Goal: Book appointment/travel/reservation

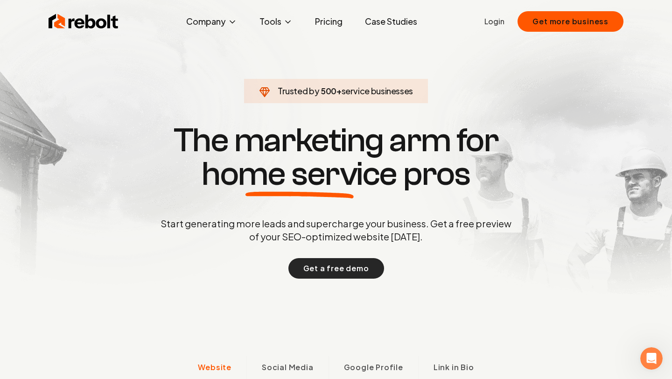
click at [324, 262] on button "Get a free demo" at bounding box center [337, 268] width 96 height 21
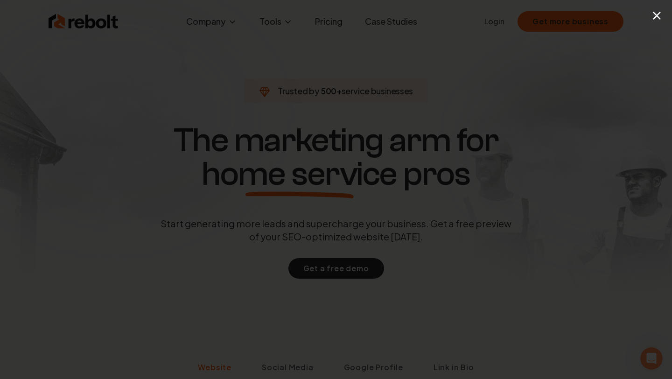
click at [661, 15] on button "×" at bounding box center [657, 15] width 12 height 21
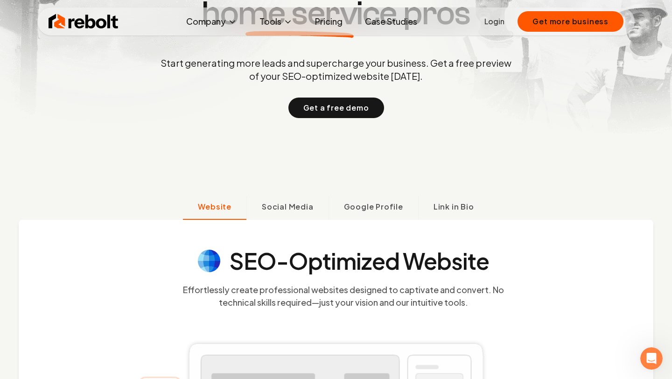
scroll to position [160, 0]
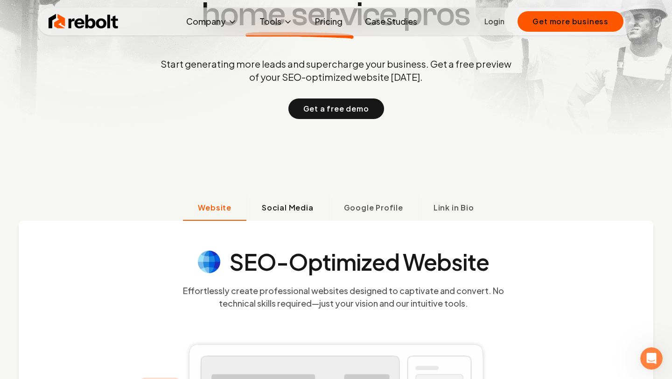
click at [298, 205] on span "Social Media" at bounding box center [288, 207] width 52 height 11
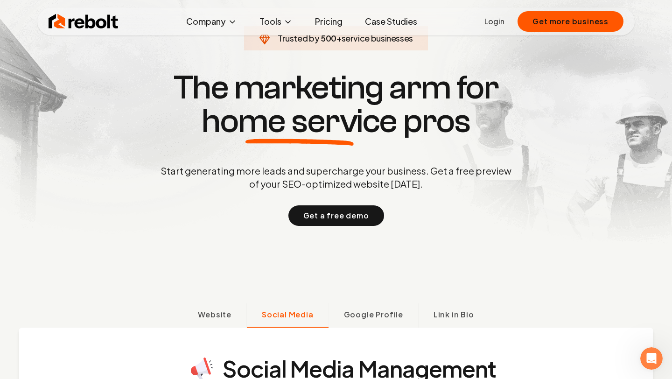
scroll to position [56, 0]
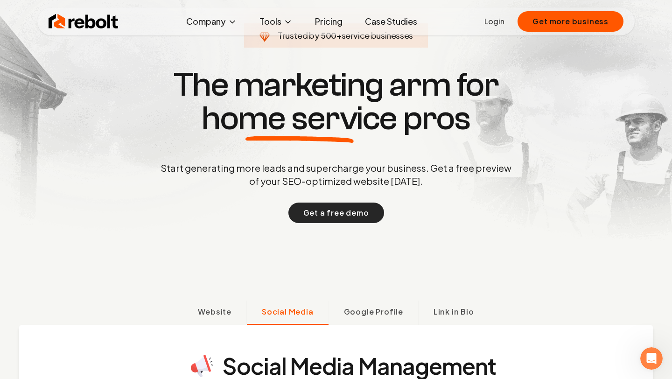
click at [332, 209] on button "Get a free demo" at bounding box center [337, 213] width 96 height 21
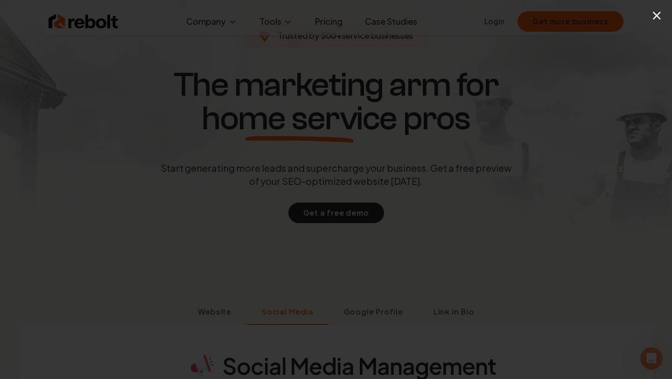
click at [660, 17] on button "×" at bounding box center [657, 15] width 12 height 21
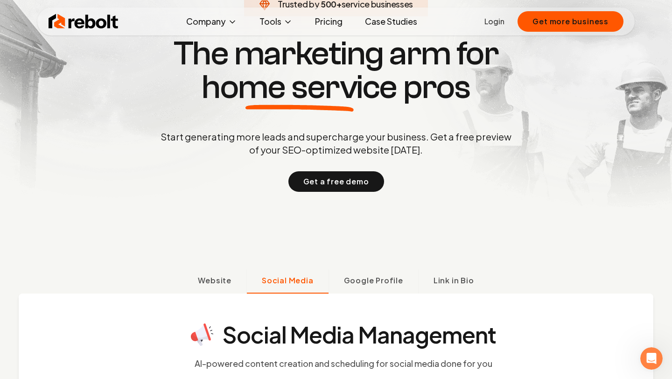
scroll to position [0, 0]
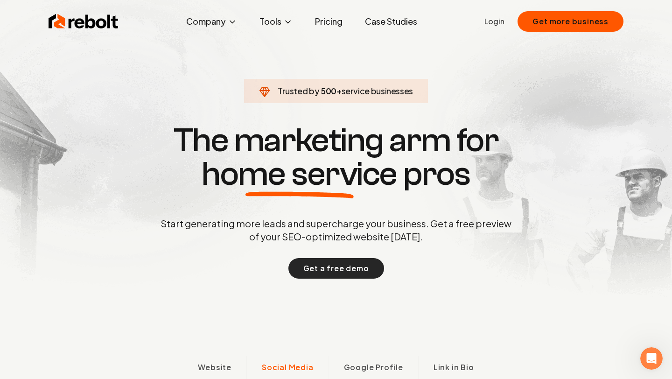
click at [320, 269] on button "Get a free demo" at bounding box center [337, 268] width 96 height 21
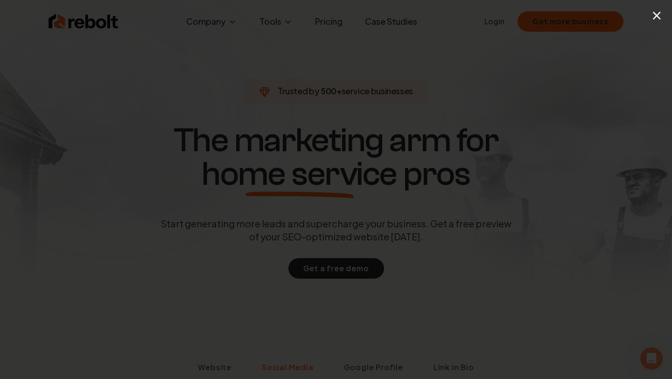
click at [658, 14] on button "×" at bounding box center [657, 15] width 12 height 21
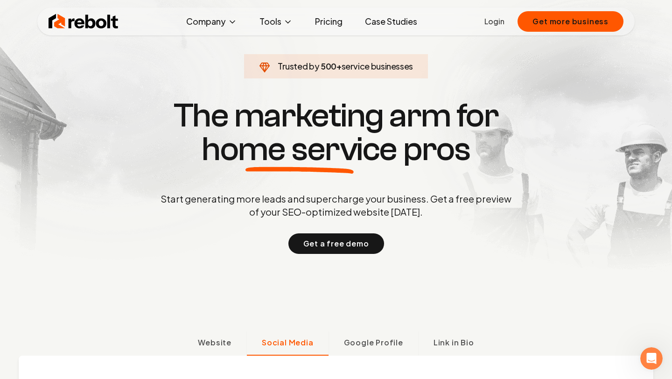
scroll to position [23, 0]
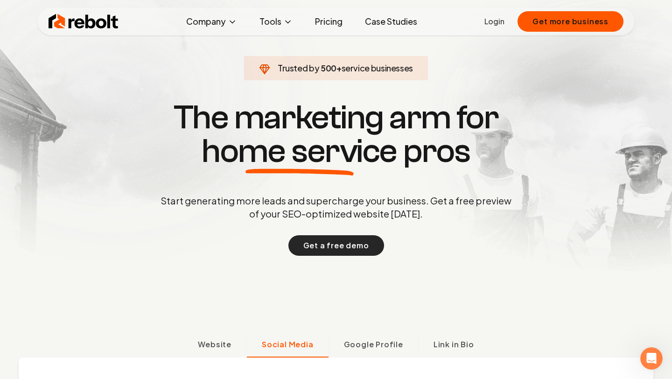
click at [328, 246] on button "Get a free demo" at bounding box center [337, 245] width 96 height 21
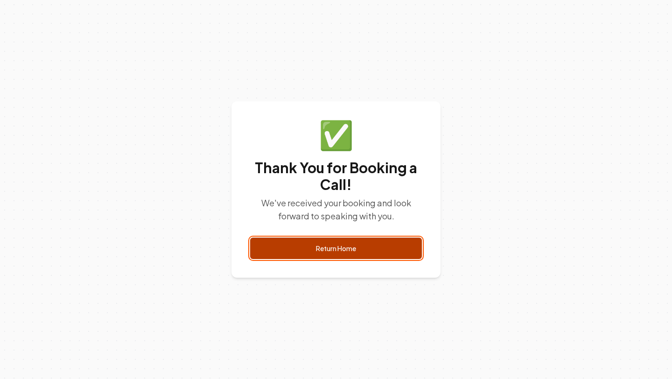
click at [403, 245] on link "Return Home" at bounding box center [336, 248] width 172 height 21
